Goal: Book appointment/travel/reservation

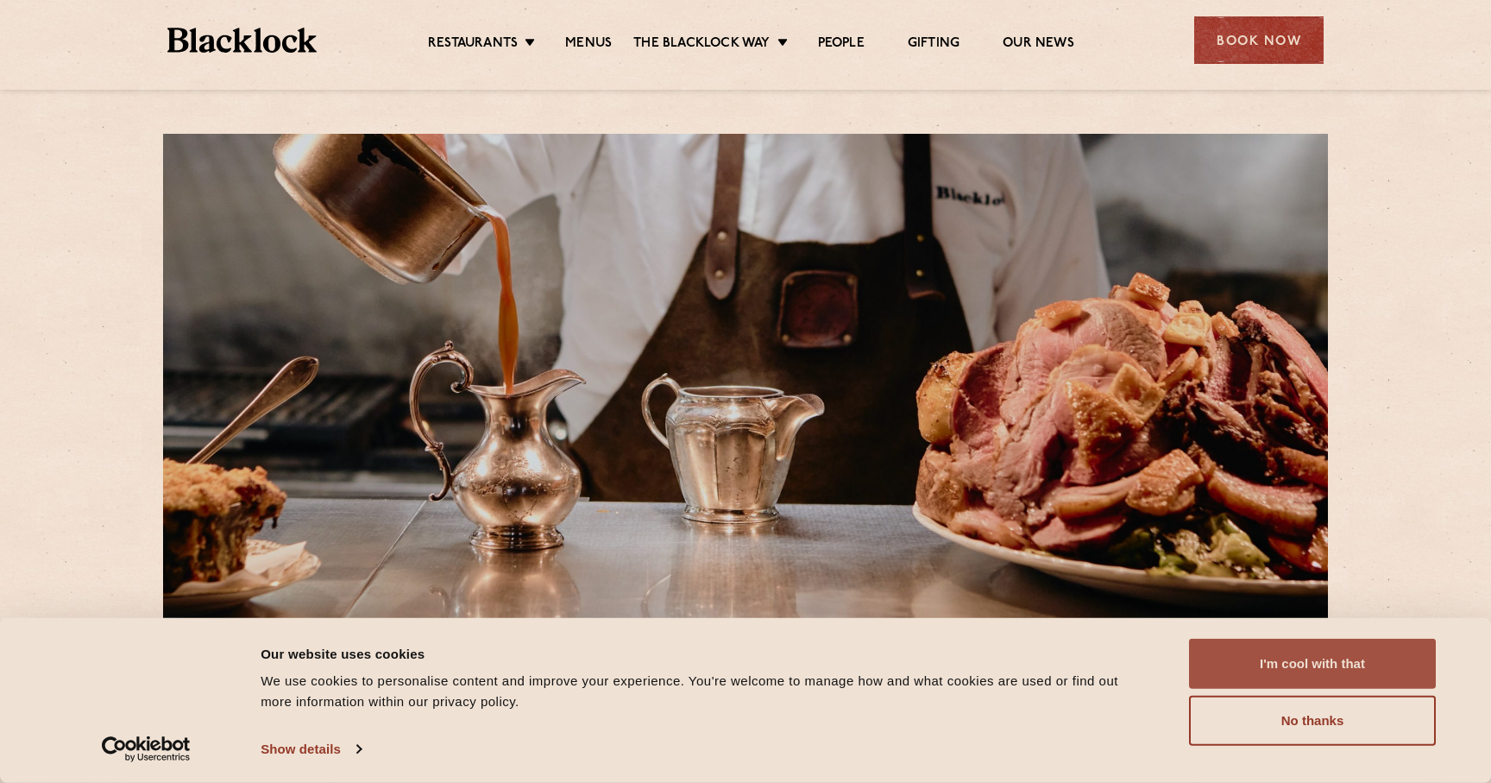
click at [1292, 660] on button "I'm cool with that" at bounding box center [1312, 663] width 247 height 50
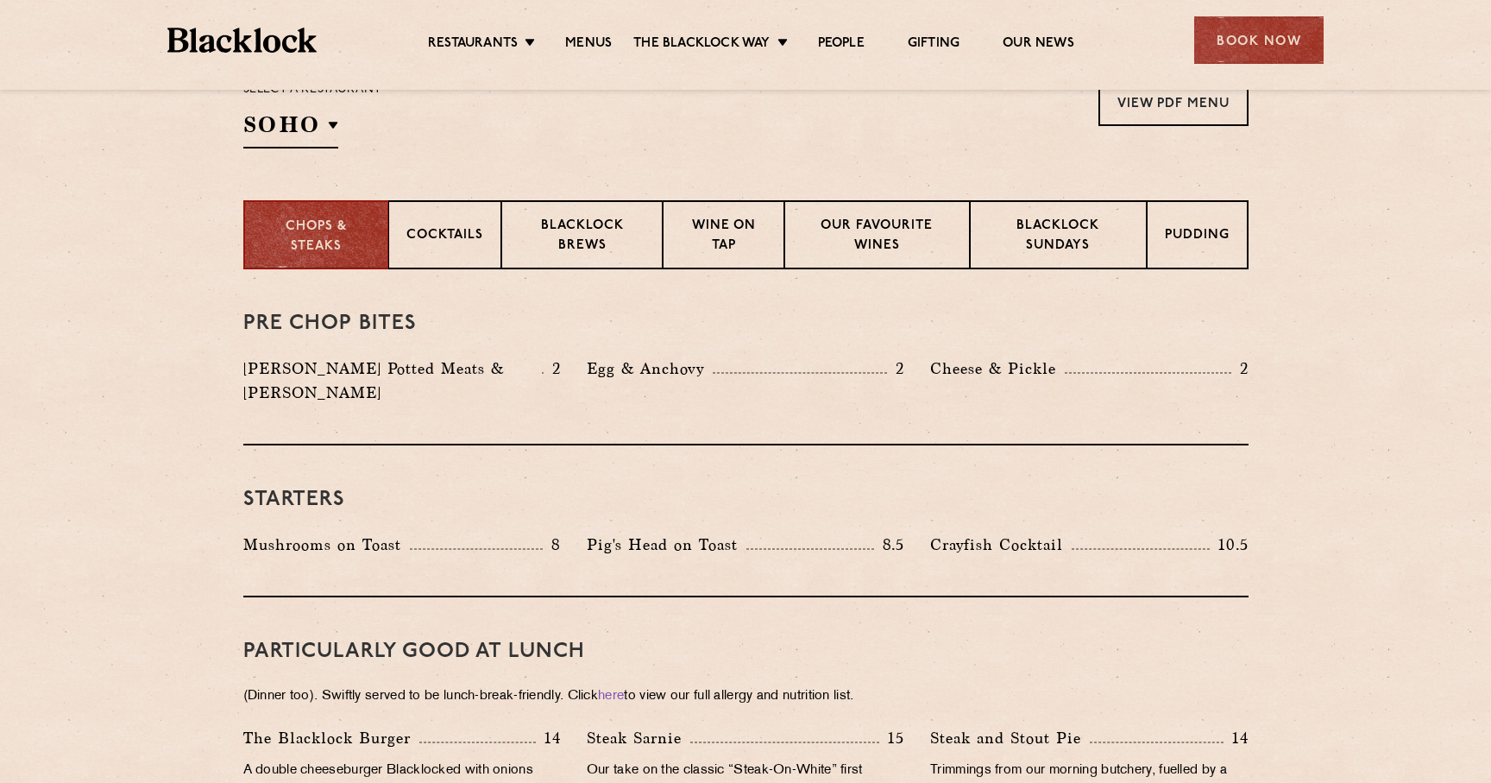
scroll to position [608, 0]
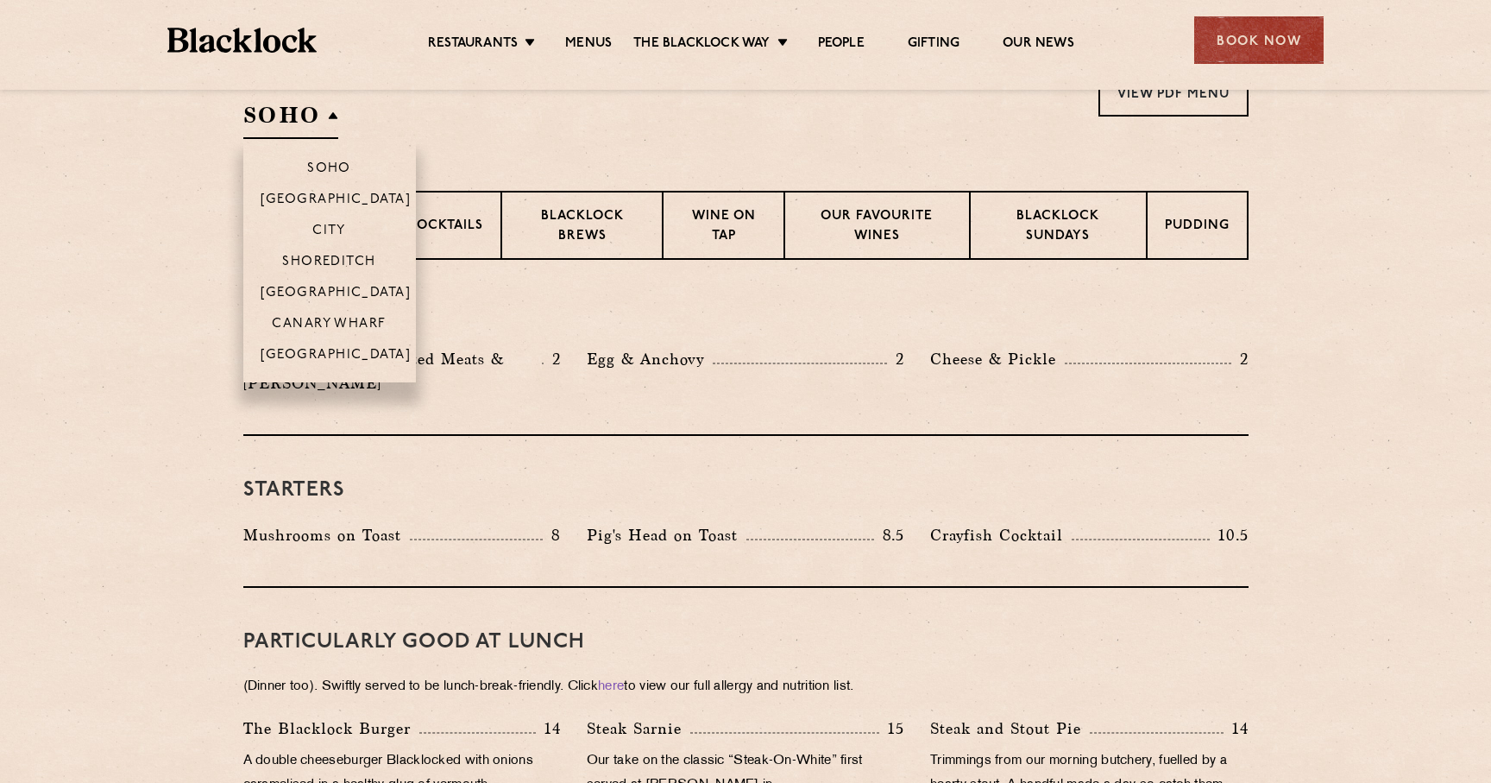
click at [313, 119] on h2 "SOHO" at bounding box center [290, 119] width 95 height 39
click at [336, 264] on p "Shoreditch" at bounding box center [329, 263] width 94 height 17
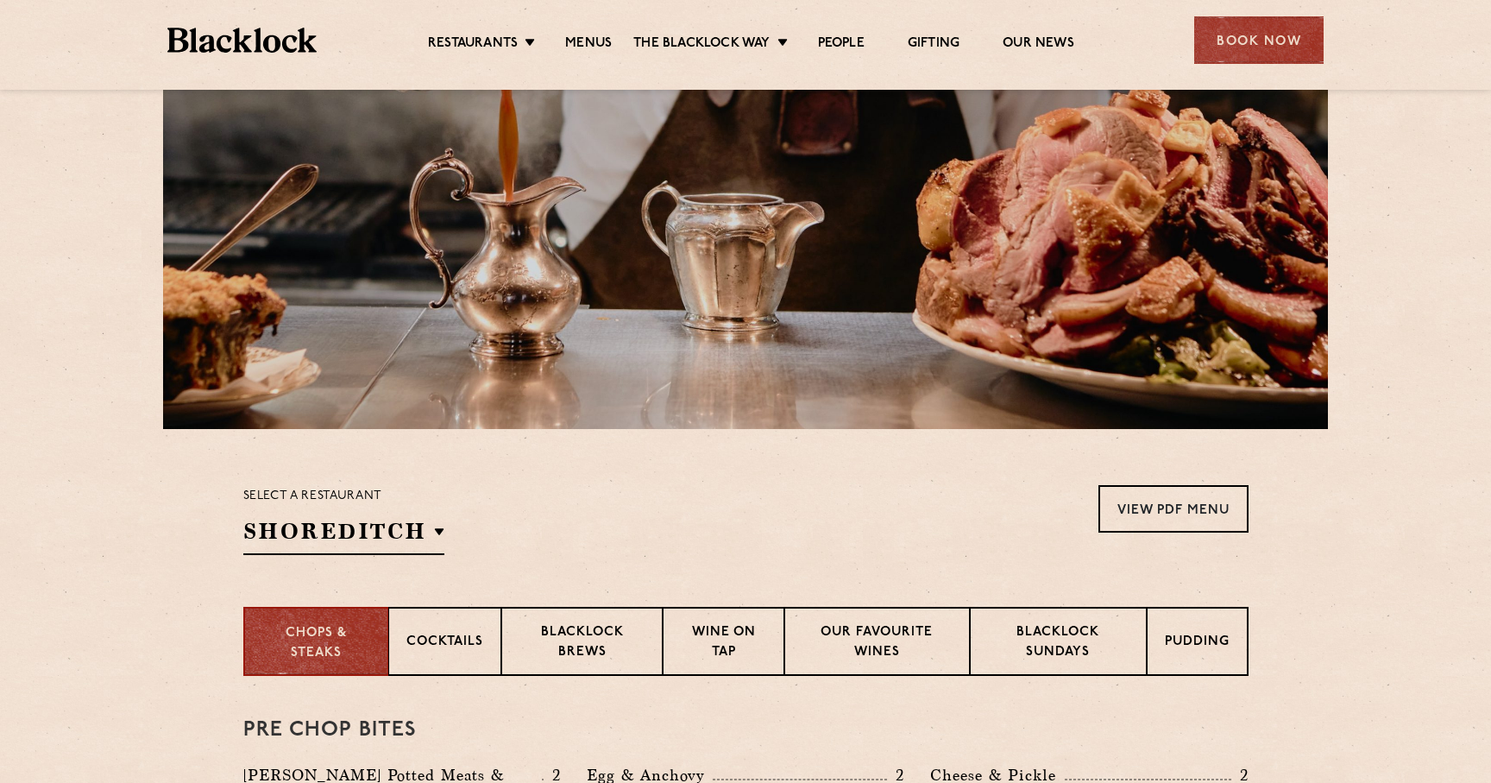
scroll to position [0, 0]
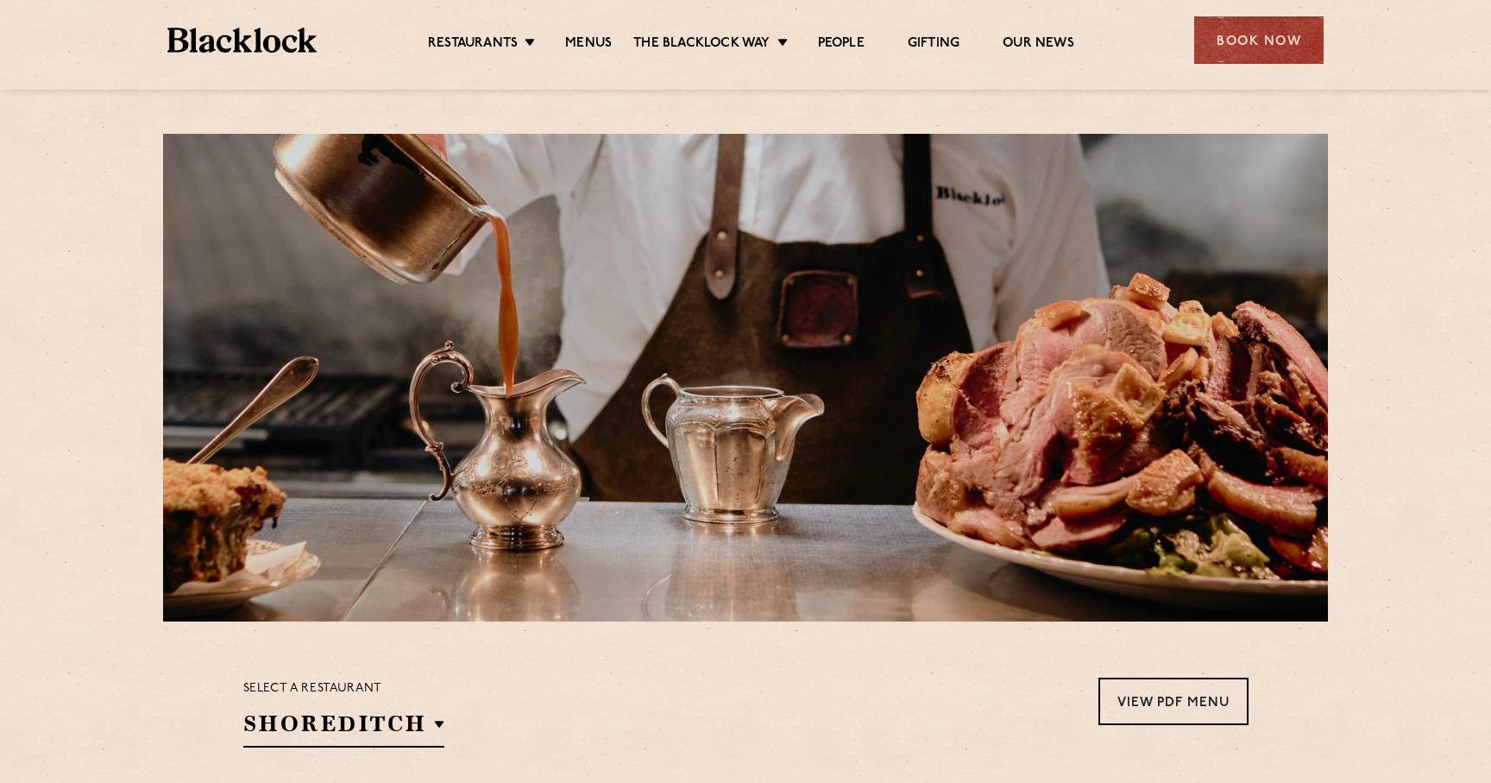
click at [296, 41] on img at bounding box center [241, 40] width 149 height 25
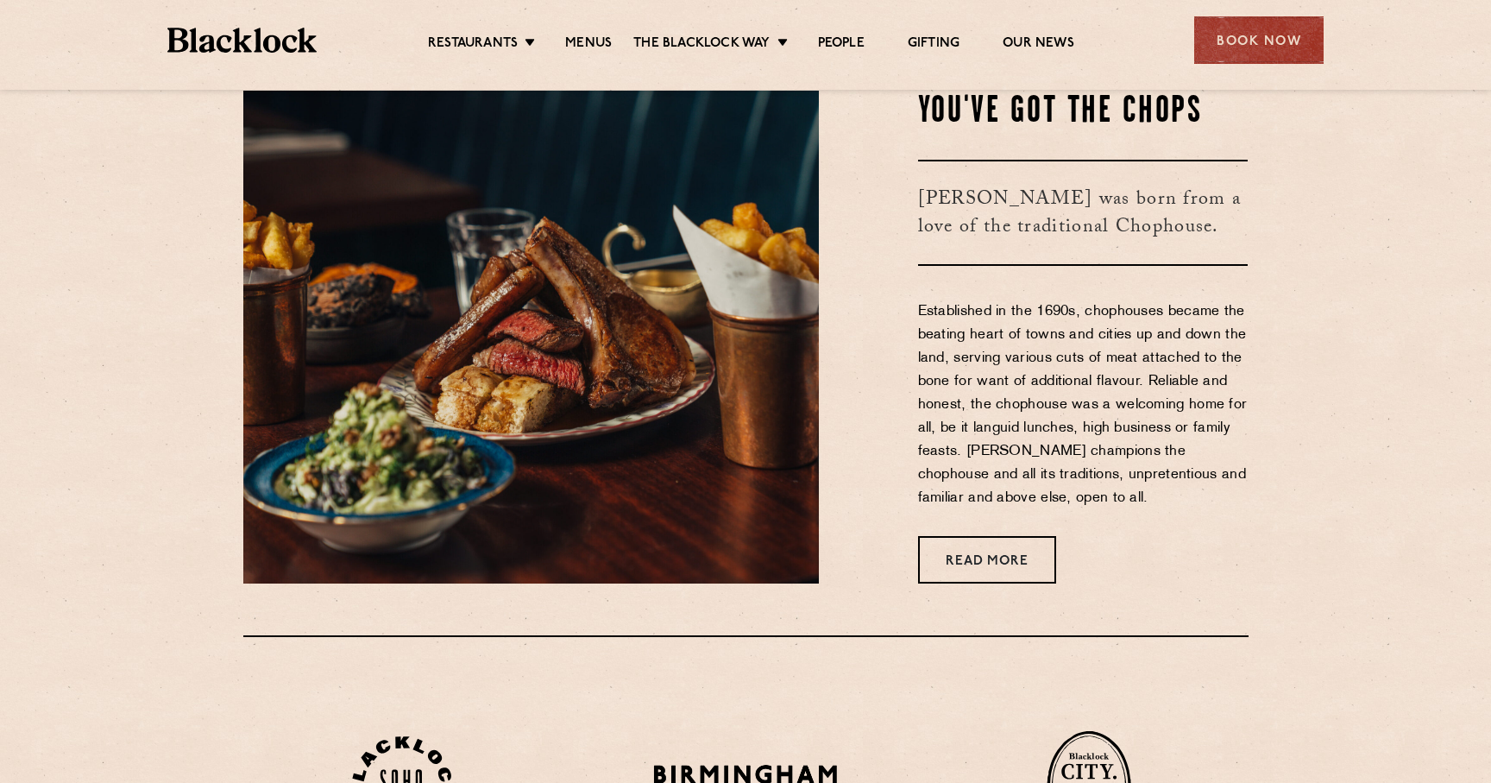
scroll to position [734, 0]
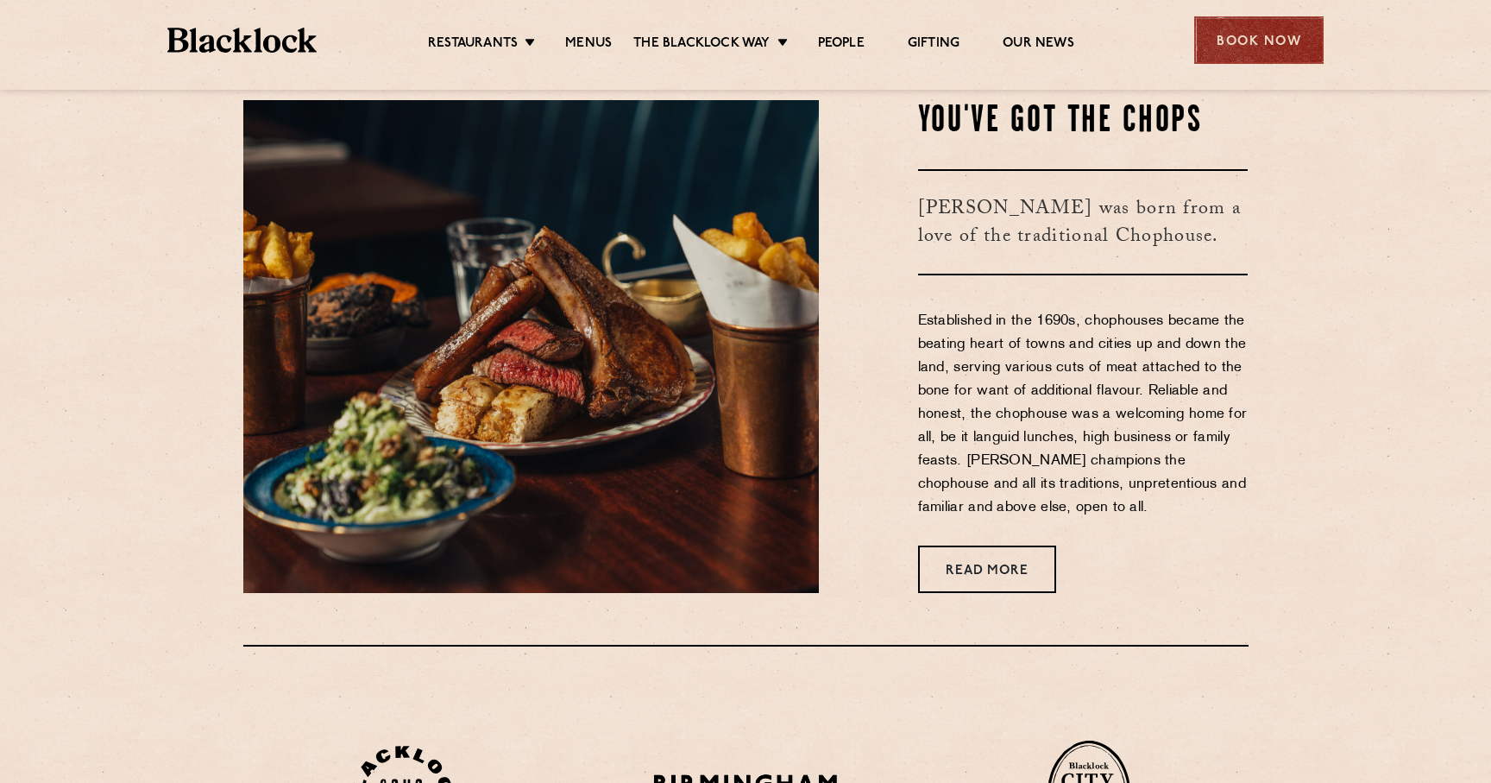
click at [1261, 30] on div "Book Now" at bounding box center [1258, 39] width 129 height 47
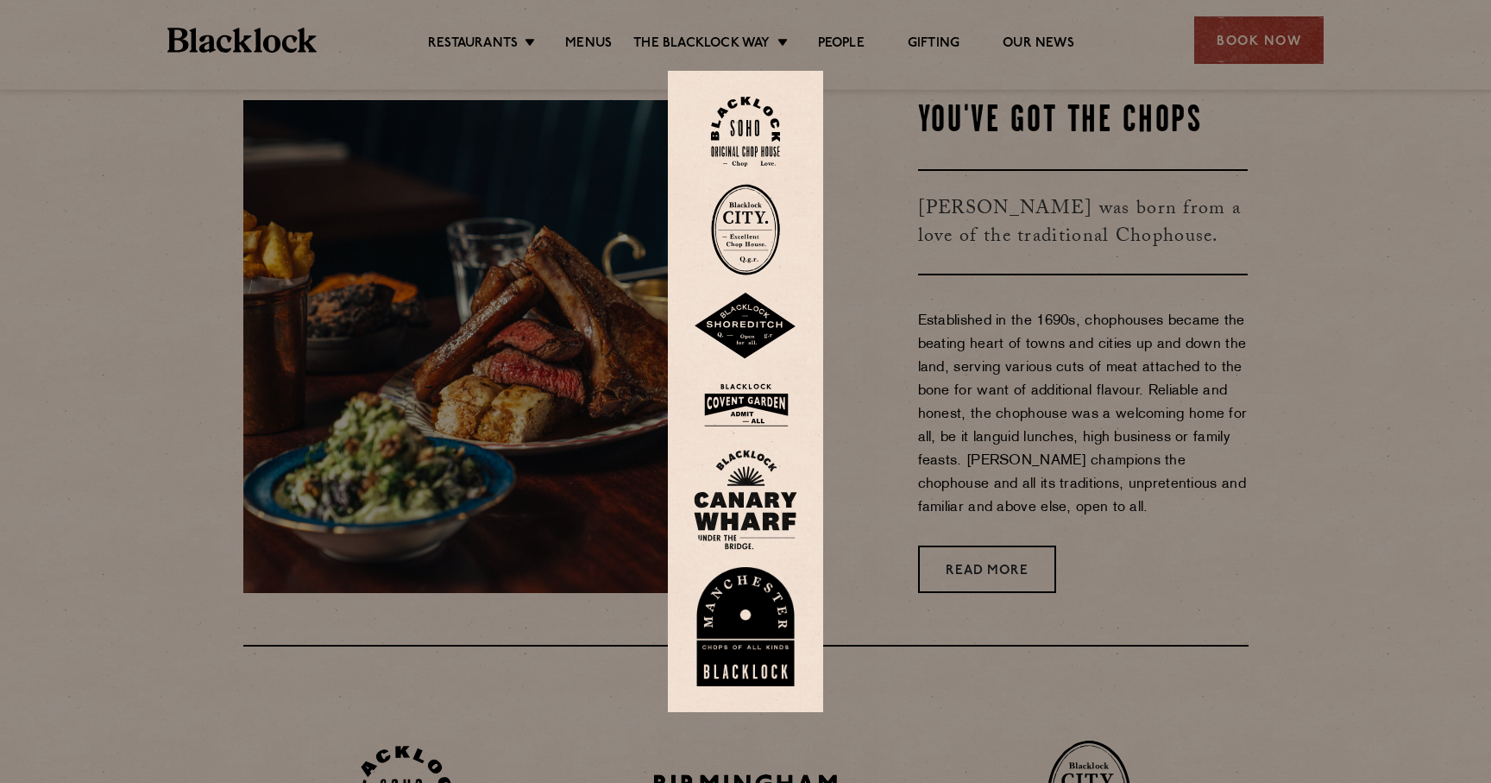
click at [739, 319] on img at bounding box center [746, 325] width 104 height 67
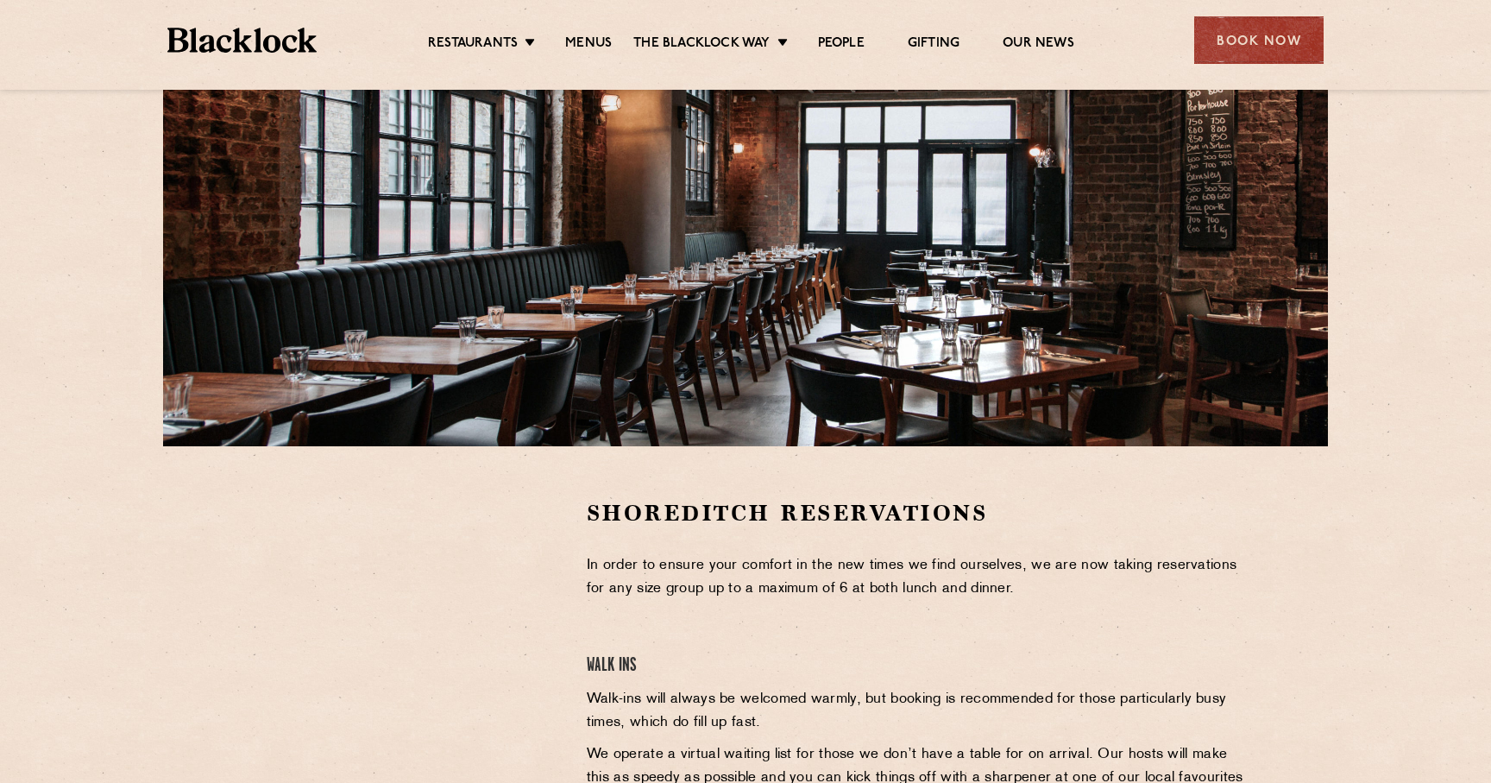
scroll to position [167, 0]
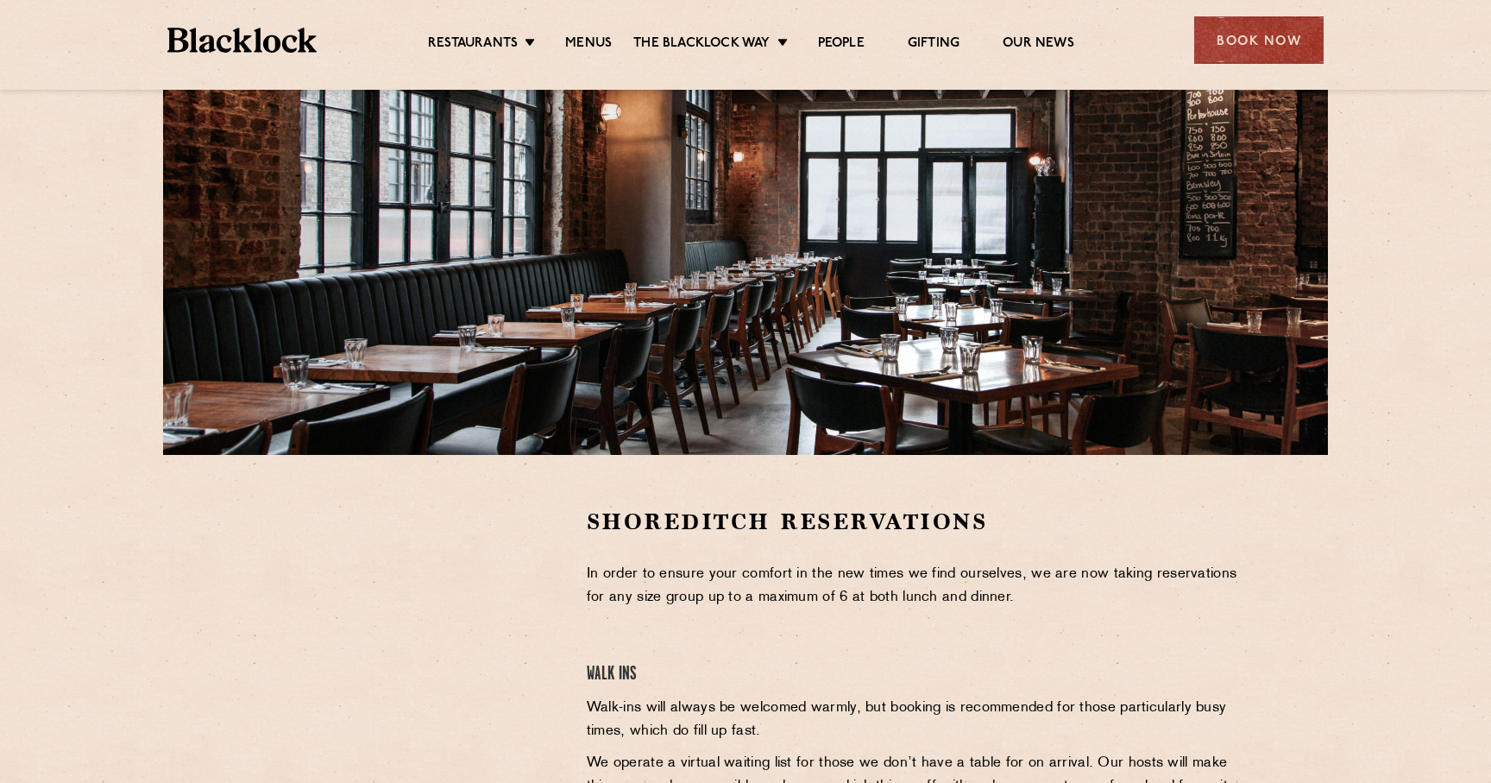
click at [277, 38] on img at bounding box center [241, 40] width 149 height 25
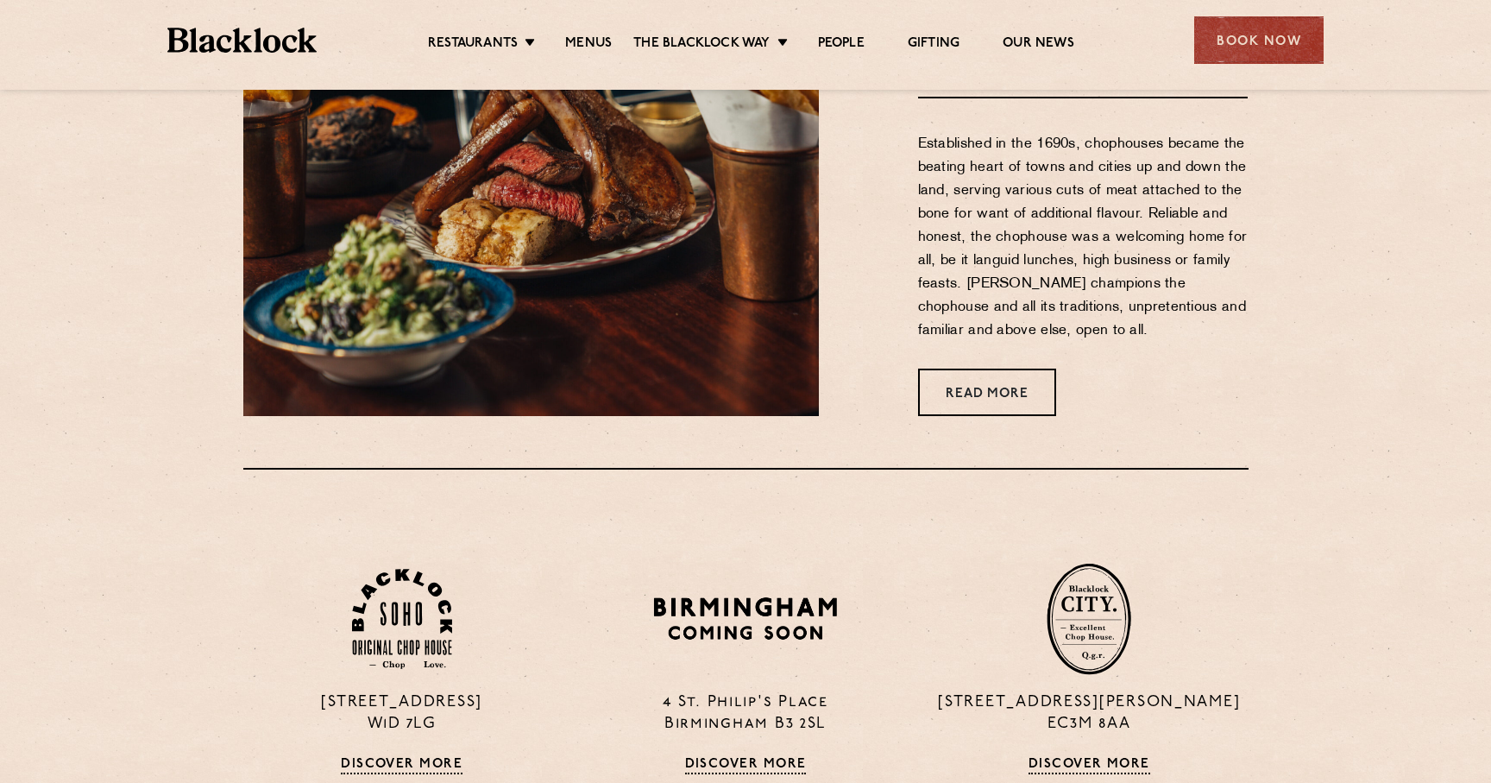
scroll to position [920, 0]
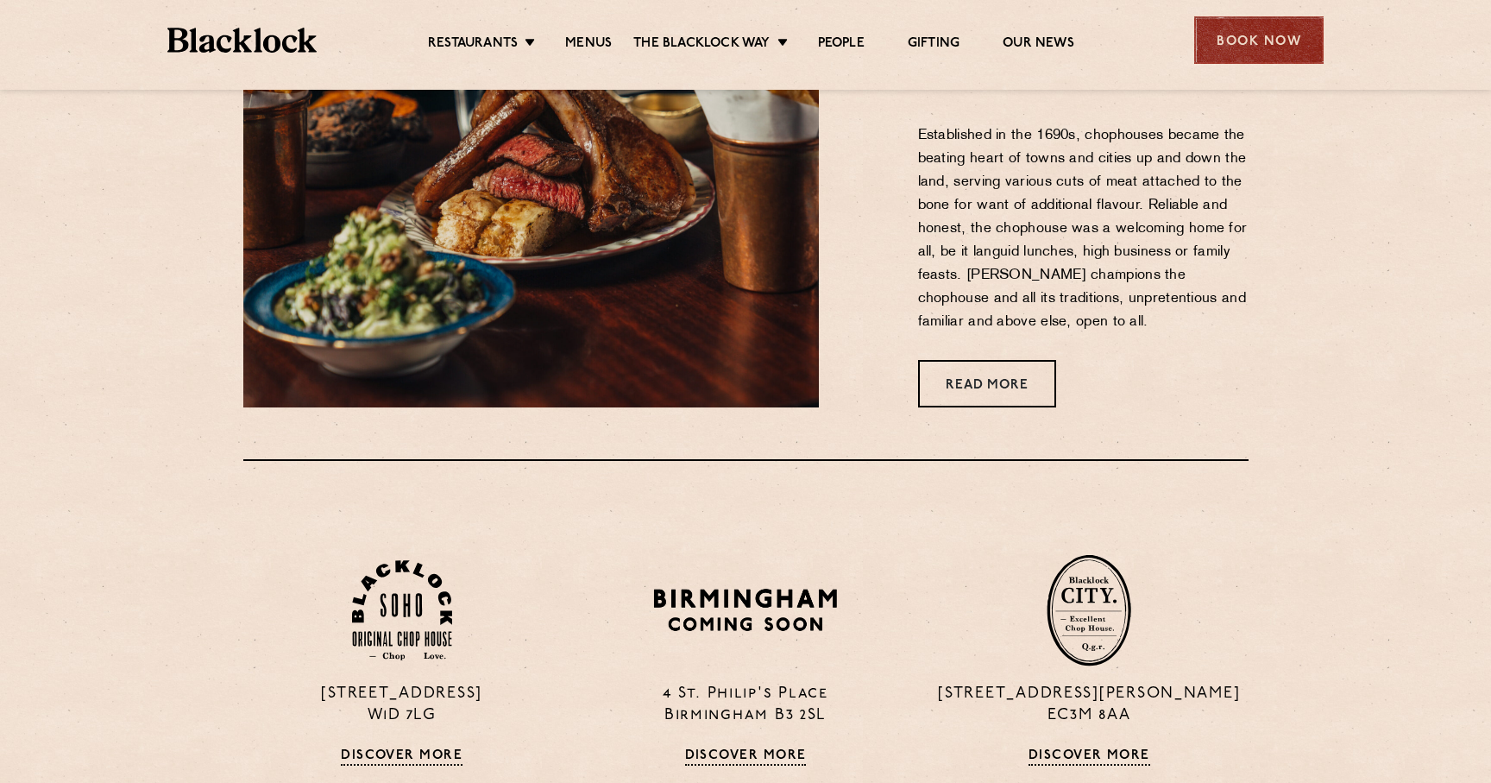
click at [1270, 47] on div "Book Now" at bounding box center [1258, 39] width 129 height 47
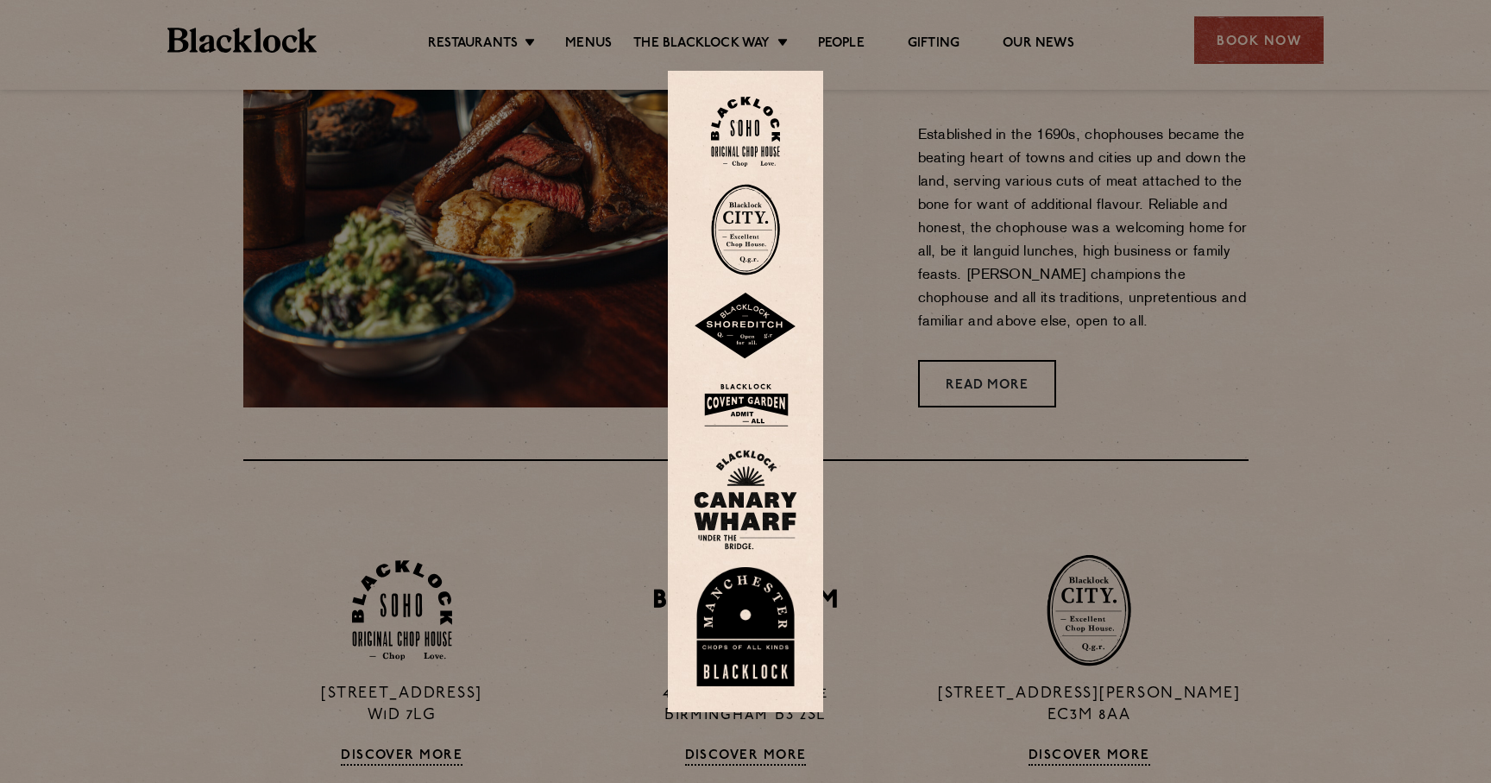
click at [745, 336] on img at bounding box center [746, 325] width 104 height 67
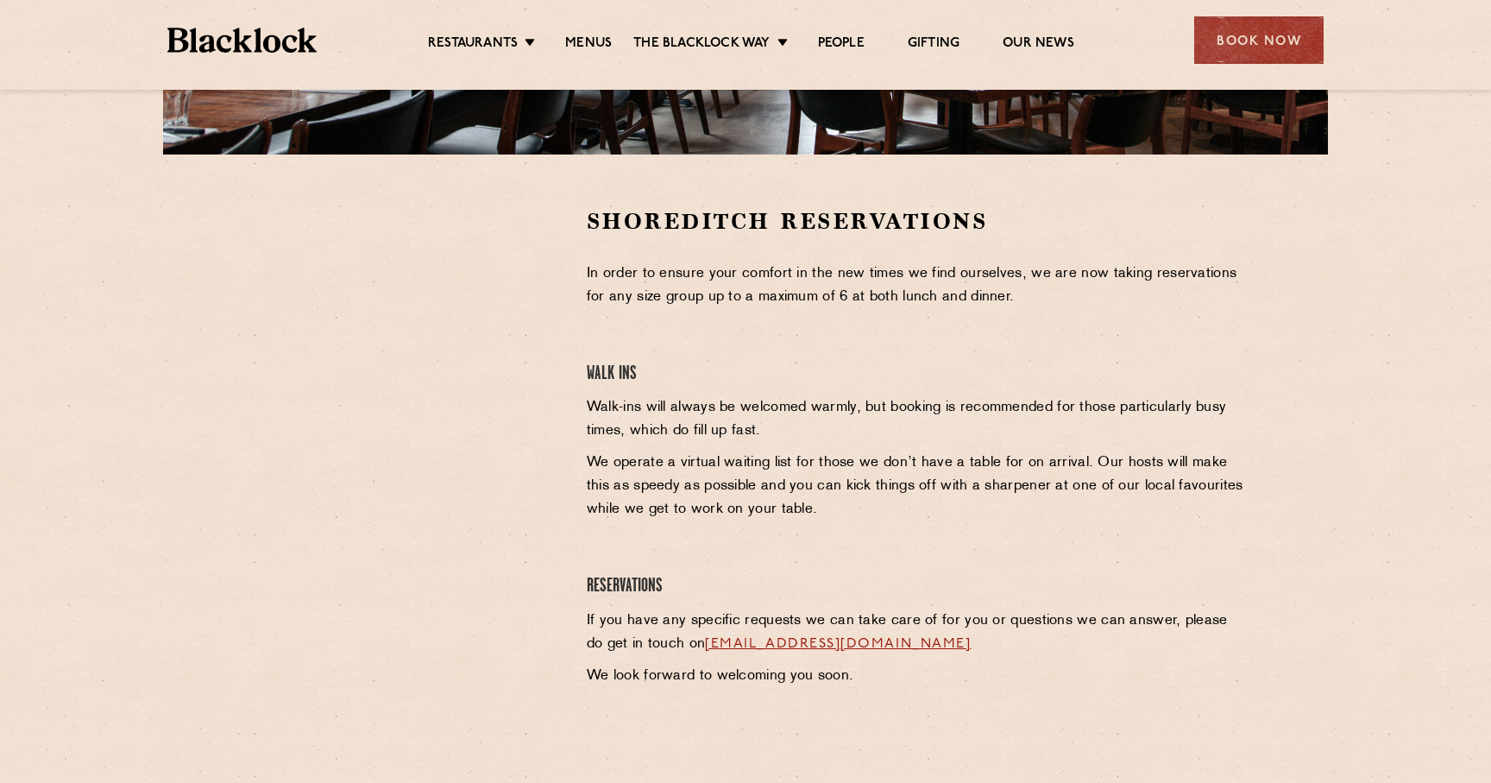
scroll to position [481, 0]
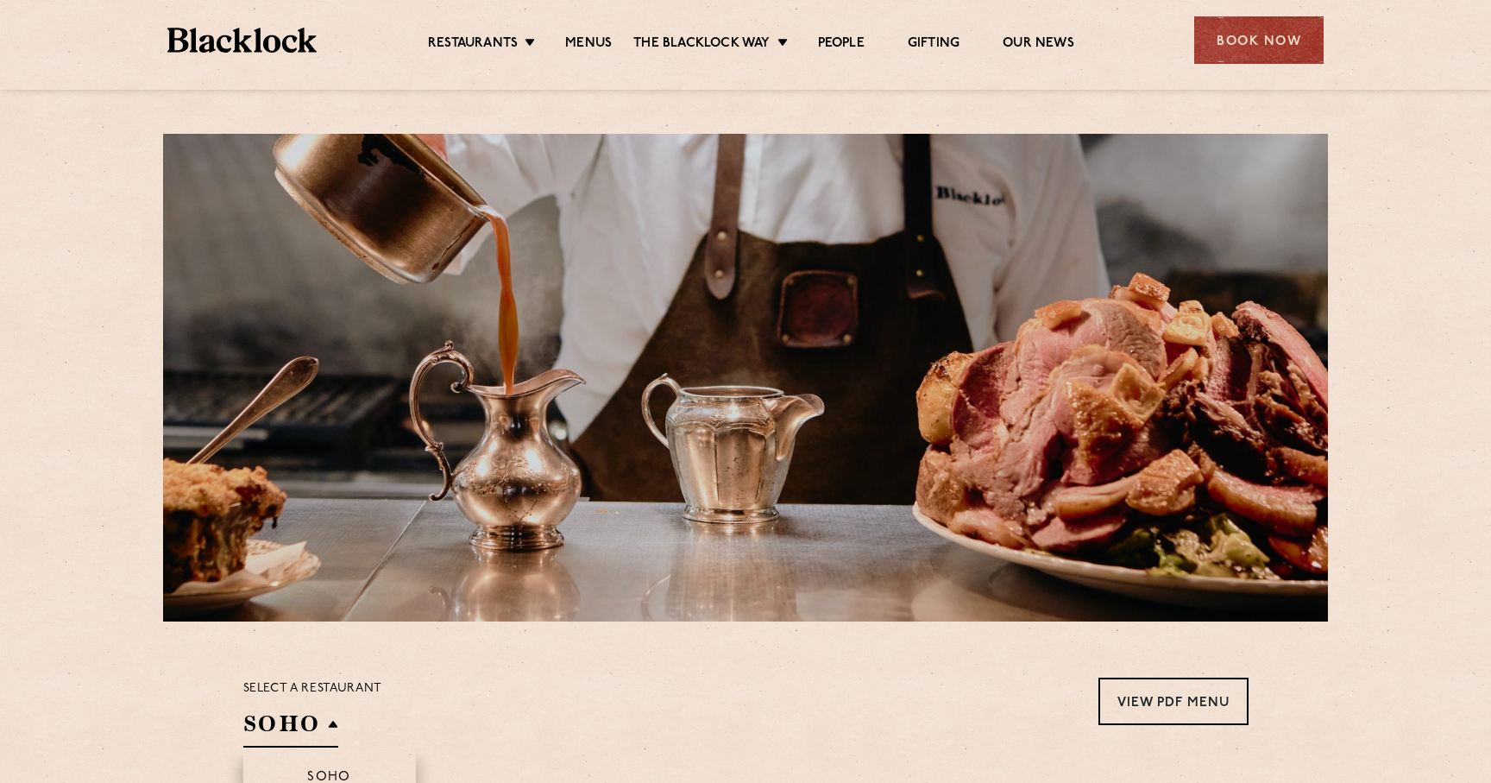
click at [324, 725] on h2 "SOHO" at bounding box center [290, 727] width 95 height 39
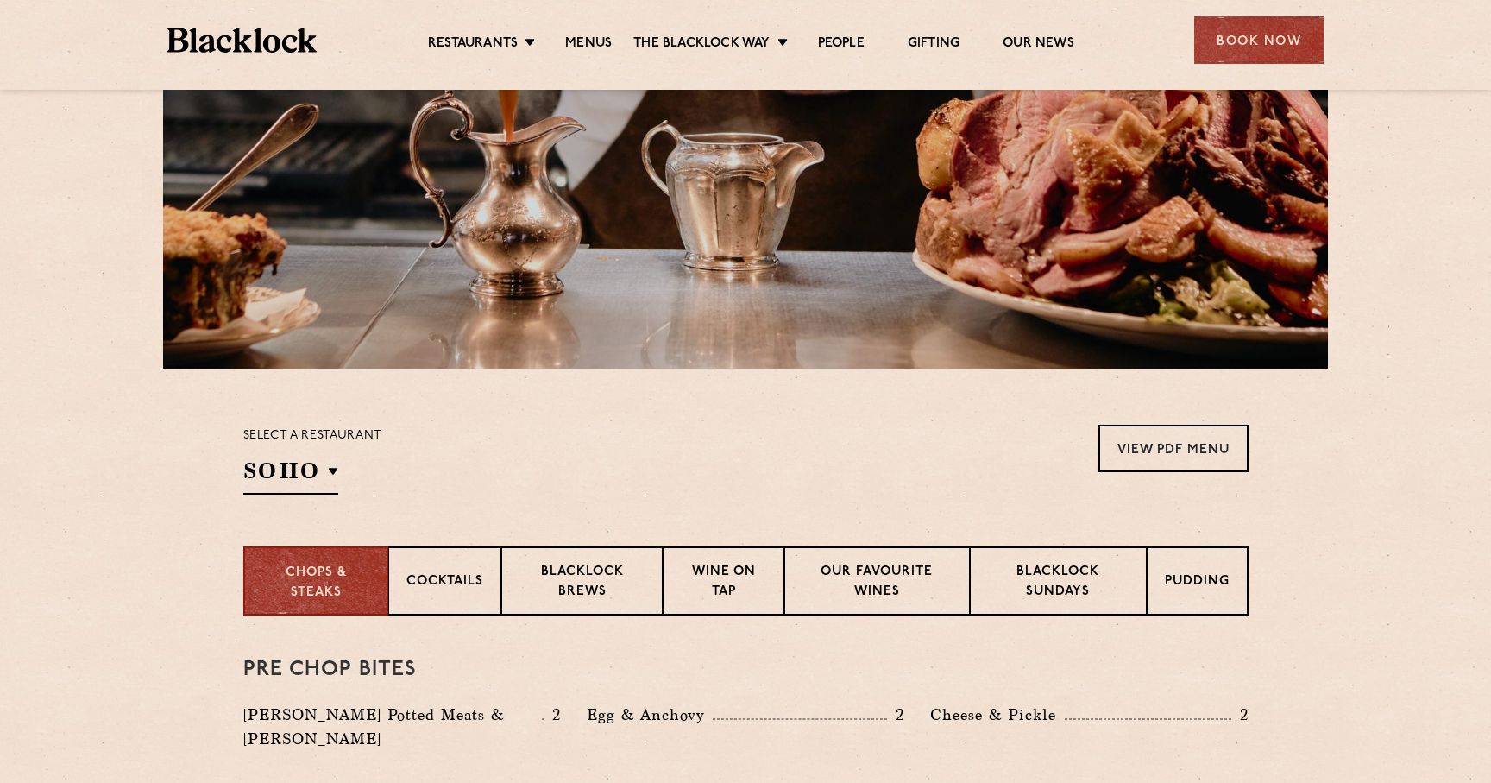
scroll to position [278, 0]
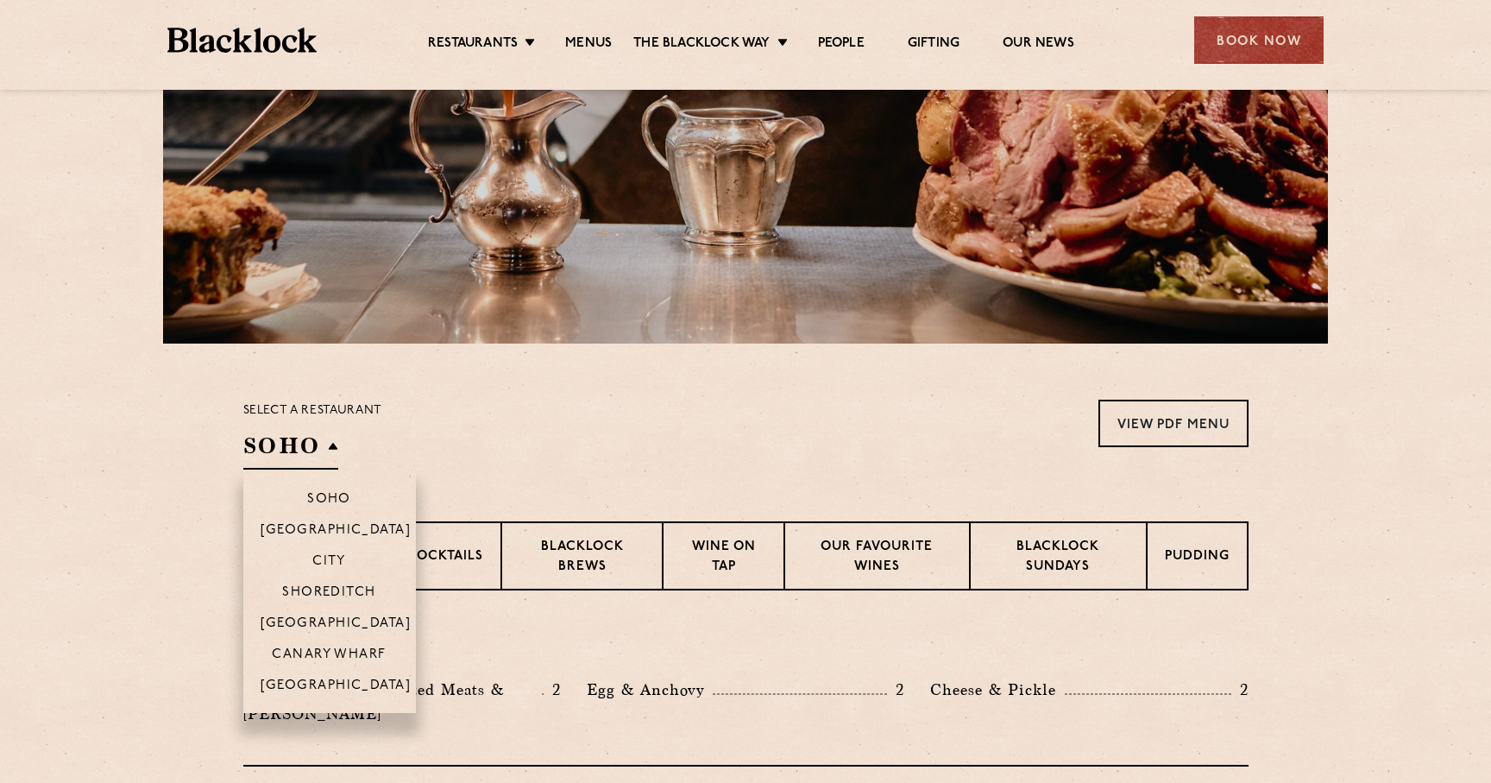
click at [322, 443] on h2 "SOHO" at bounding box center [290, 450] width 95 height 39
click at [328, 593] on p "Shoreditch" at bounding box center [329, 593] width 94 height 17
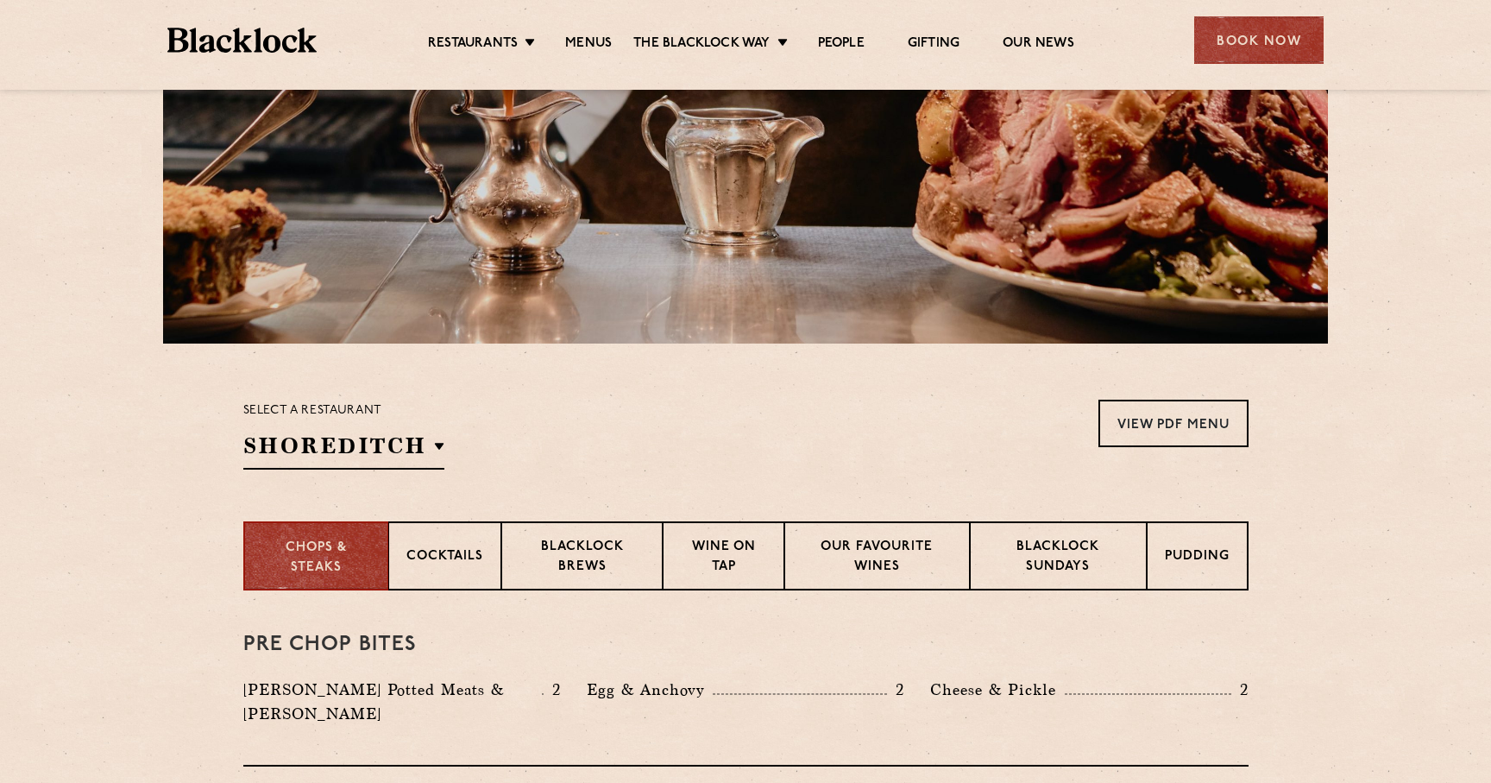
click at [539, 449] on div "Select a restaurant [GEOGRAPHIC_DATA] [GEOGRAPHIC_DATA] [GEOGRAPHIC_DATA] [GEOG…" at bounding box center [745, 434] width 1005 height 70
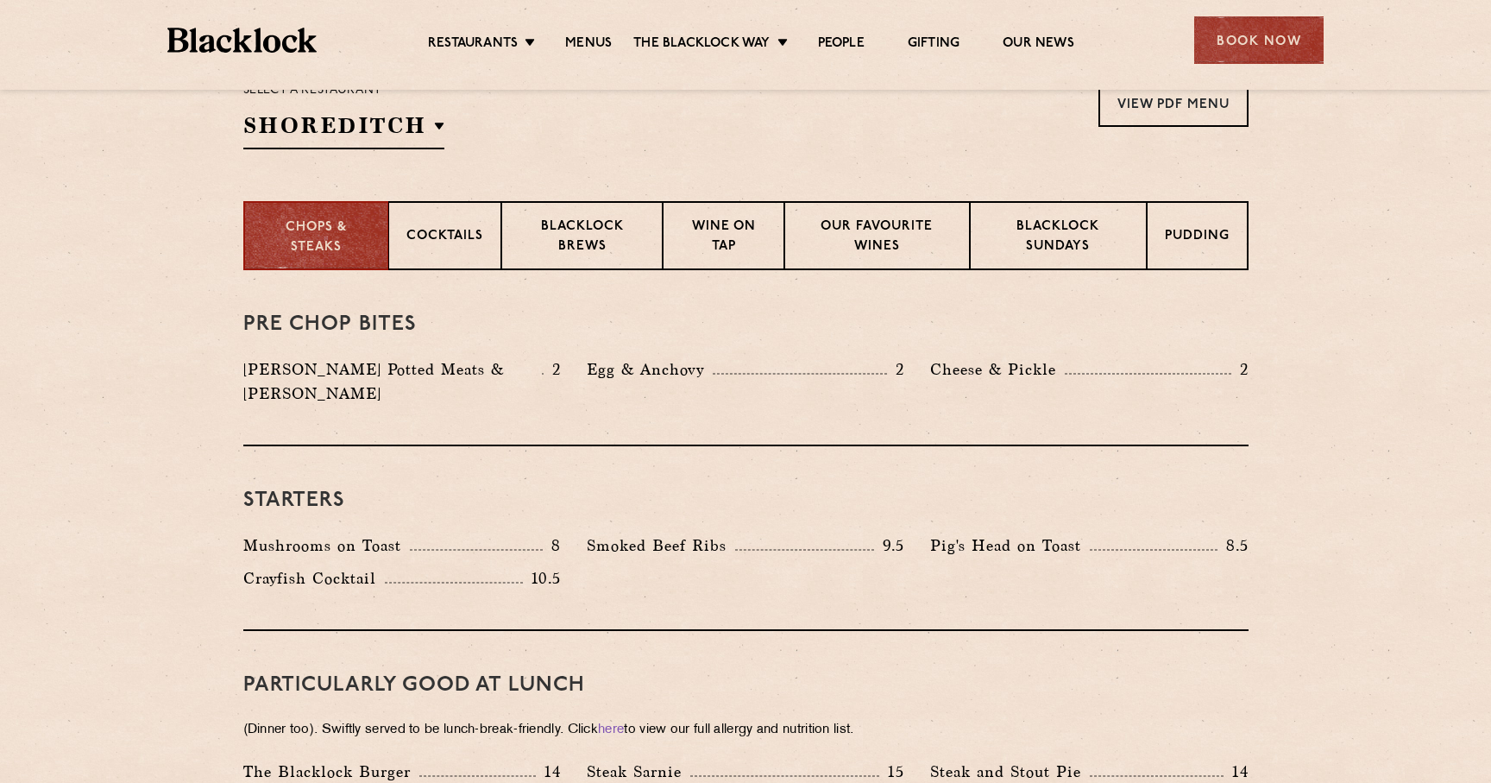
scroll to position [0, 0]
